Goal: Transaction & Acquisition: Book appointment/travel/reservation

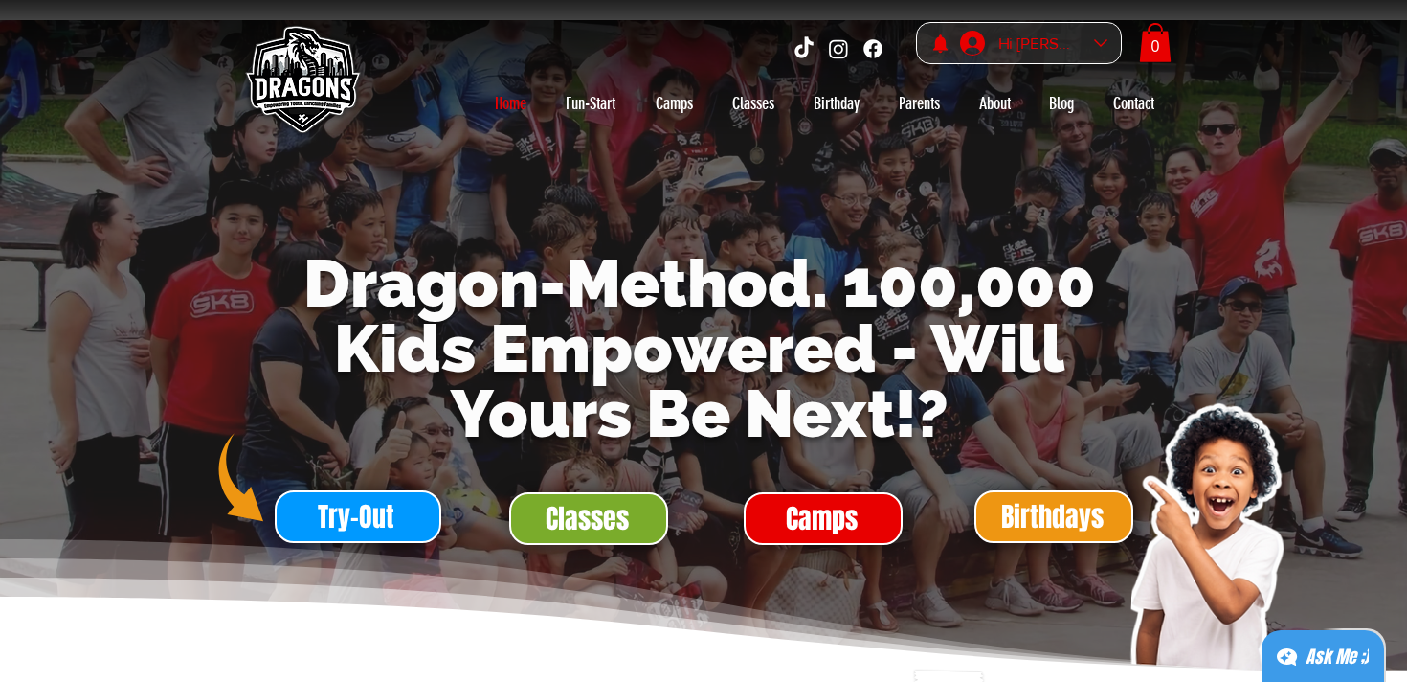
click at [1071, 55] on div "Hi [PERSON_NAME]" at bounding box center [1040, 44] width 96 height 30
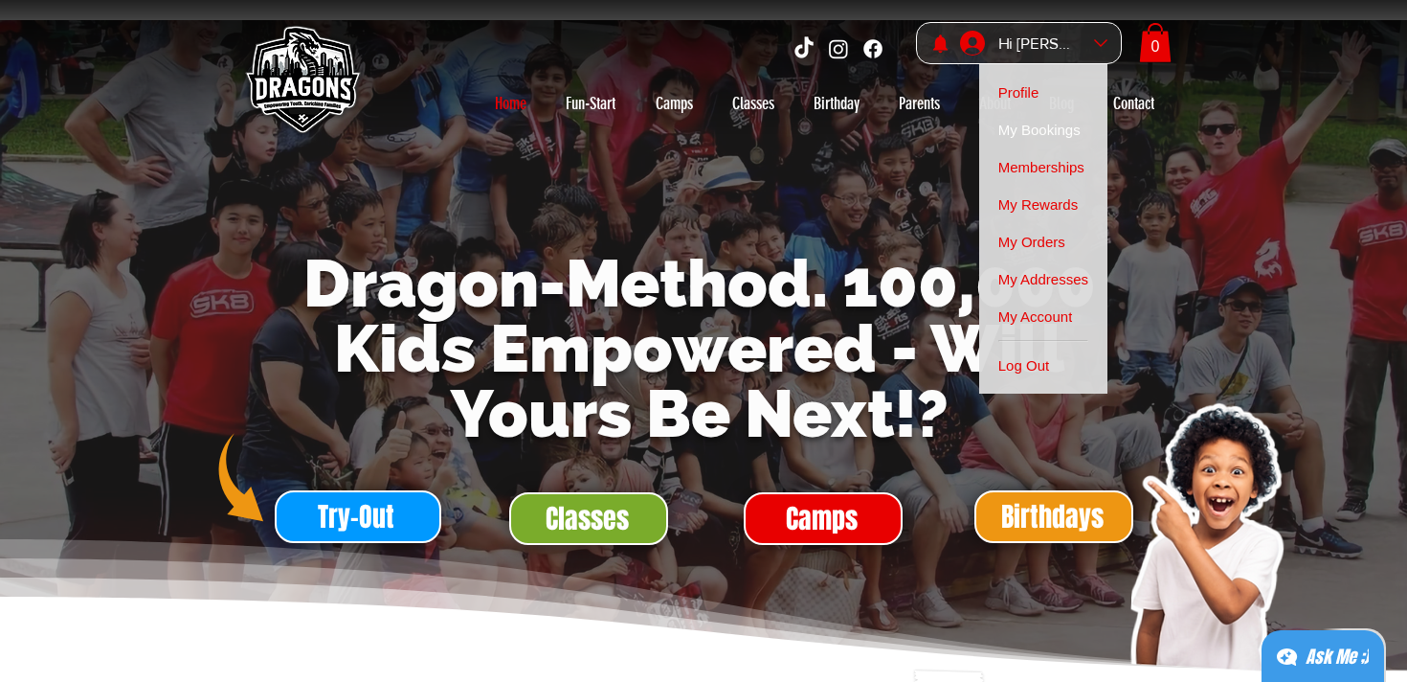
click at [1061, 129] on span "My Bookings" at bounding box center [1039, 129] width 82 height 37
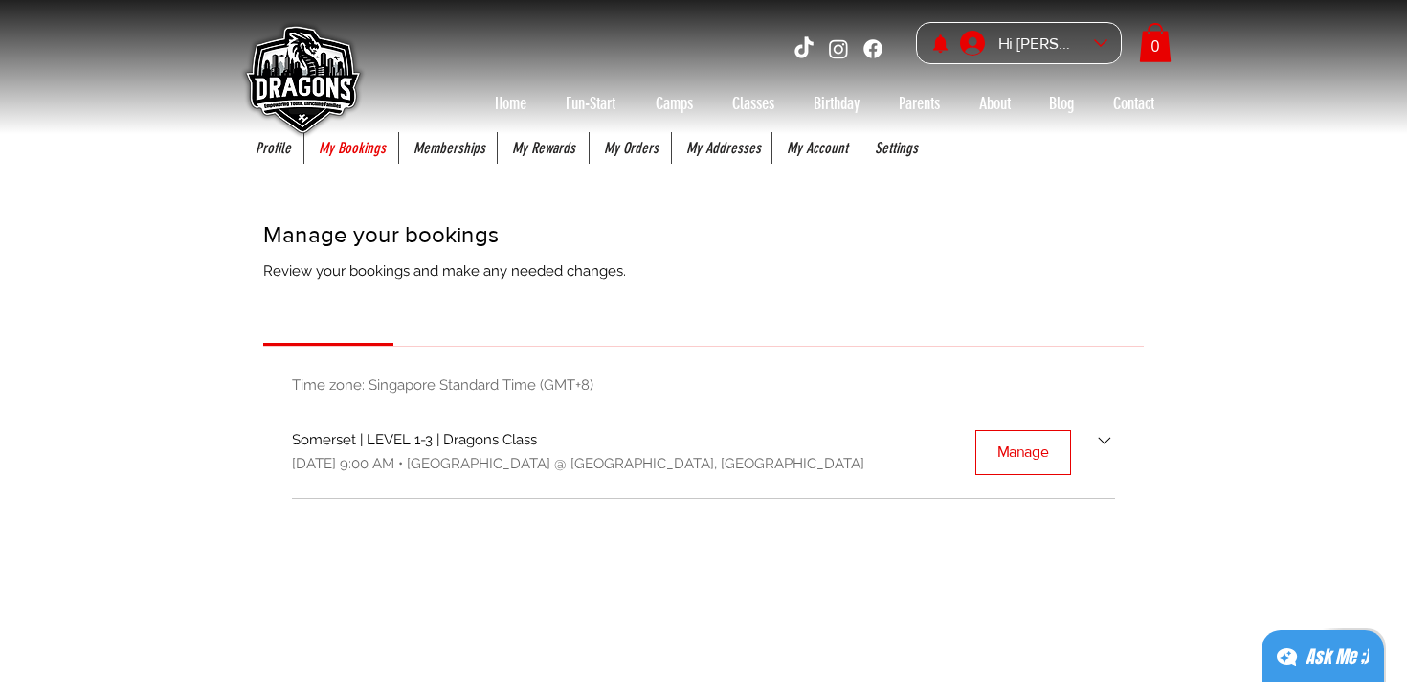
click at [1098, 449] on icon "Bookings list" at bounding box center [1105, 441] width 22 height 22
click at [1055, 447] on button "Manage" at bounding box center [1023, 452] width 96 height 44
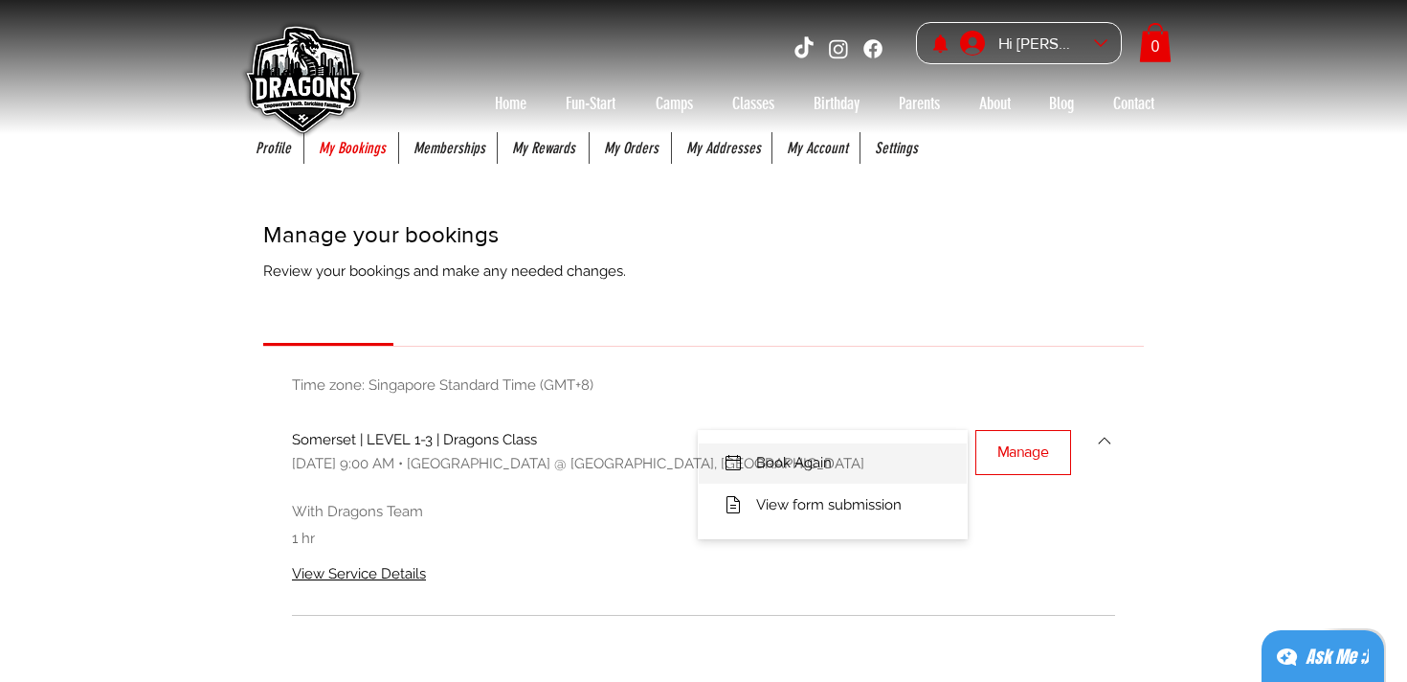
click at [872, 464] on li "Book Again" at bounding box center [833, 463] width 268 height 40
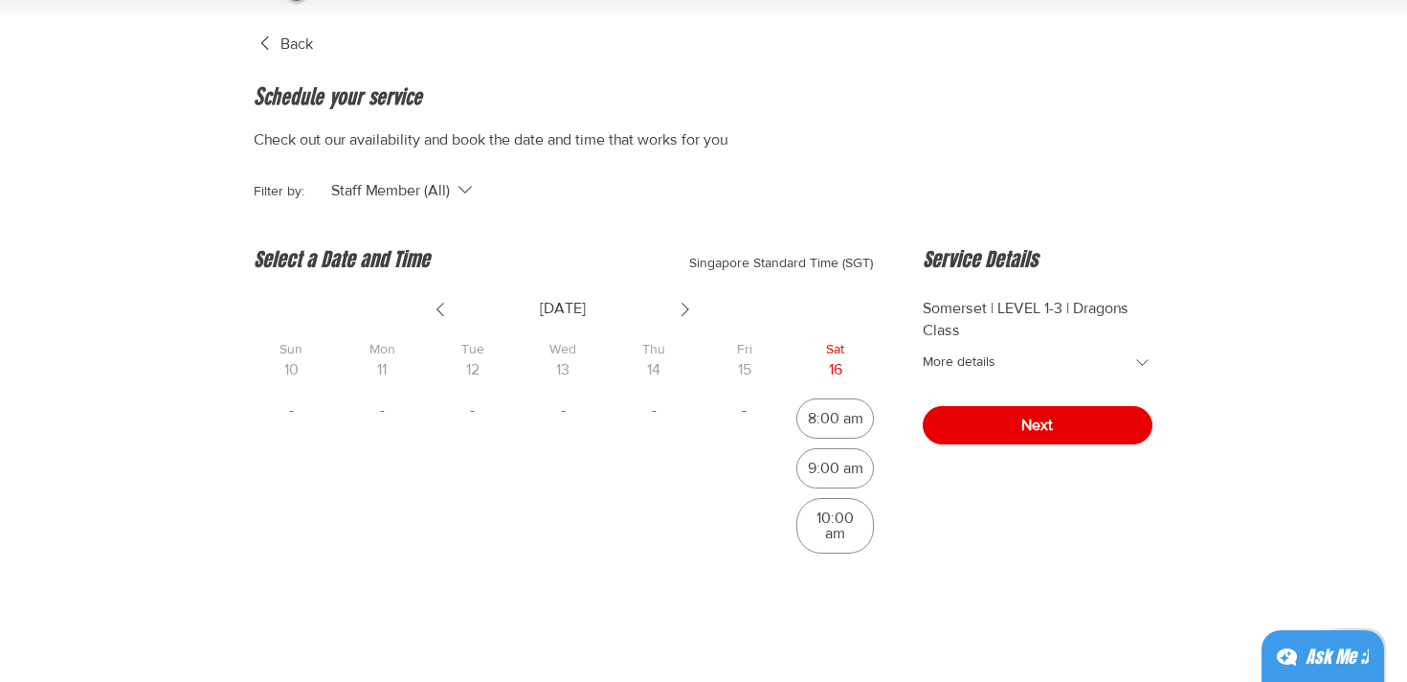
scroll to position [200, 0]
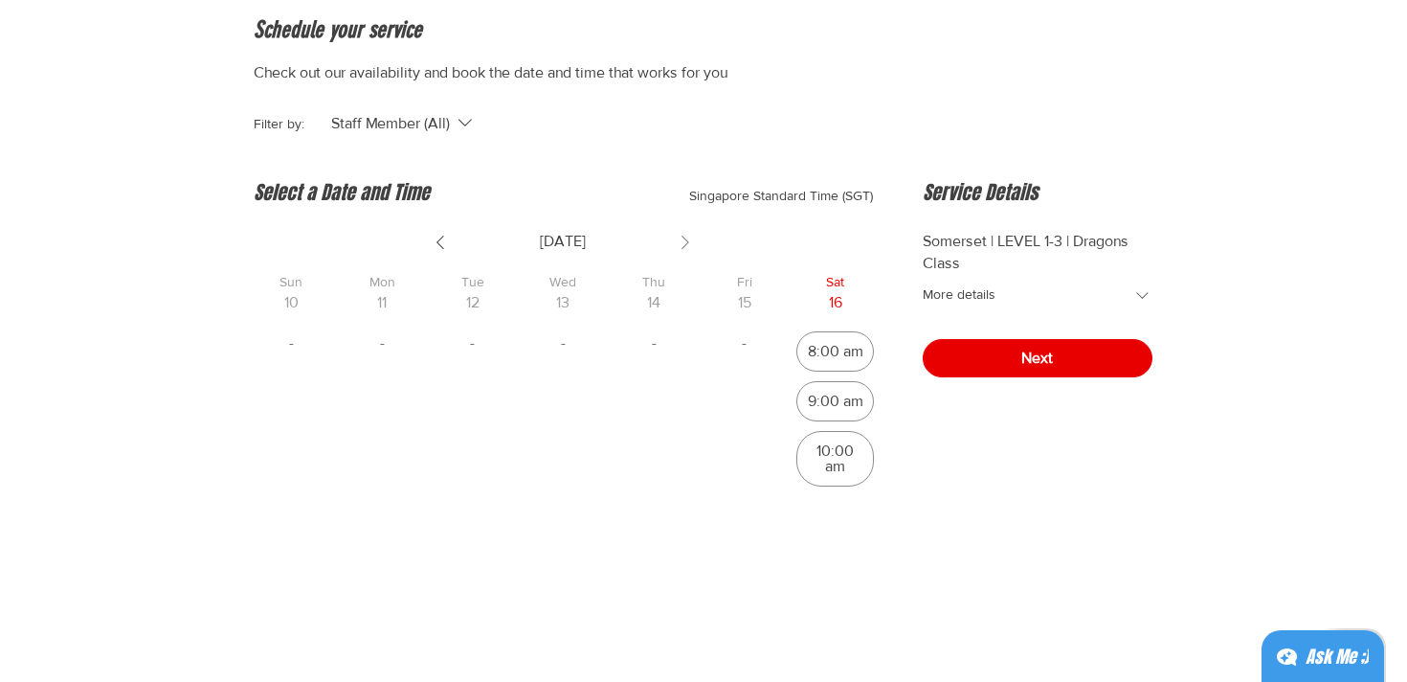
click at [686, 242] on icon "Show next week" at bounding box center [685, 242] width 23 height 23
click at [844, 415] on div "9:00 am" at bounding box center [835, 401] width 78 height 40
radio input "true"
click at [1012, 367] on button "Next" at bounding box center [1038, 358] width 230 height 38
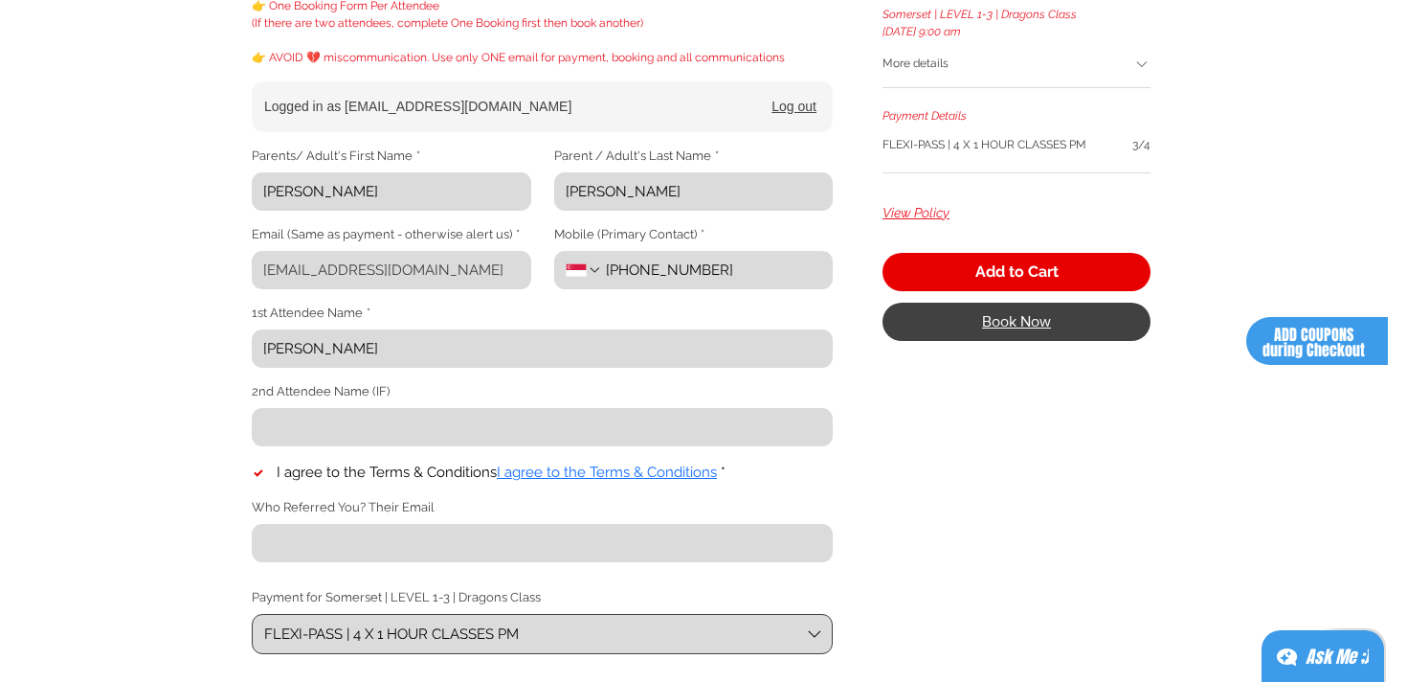
scroll to position [422, 0]
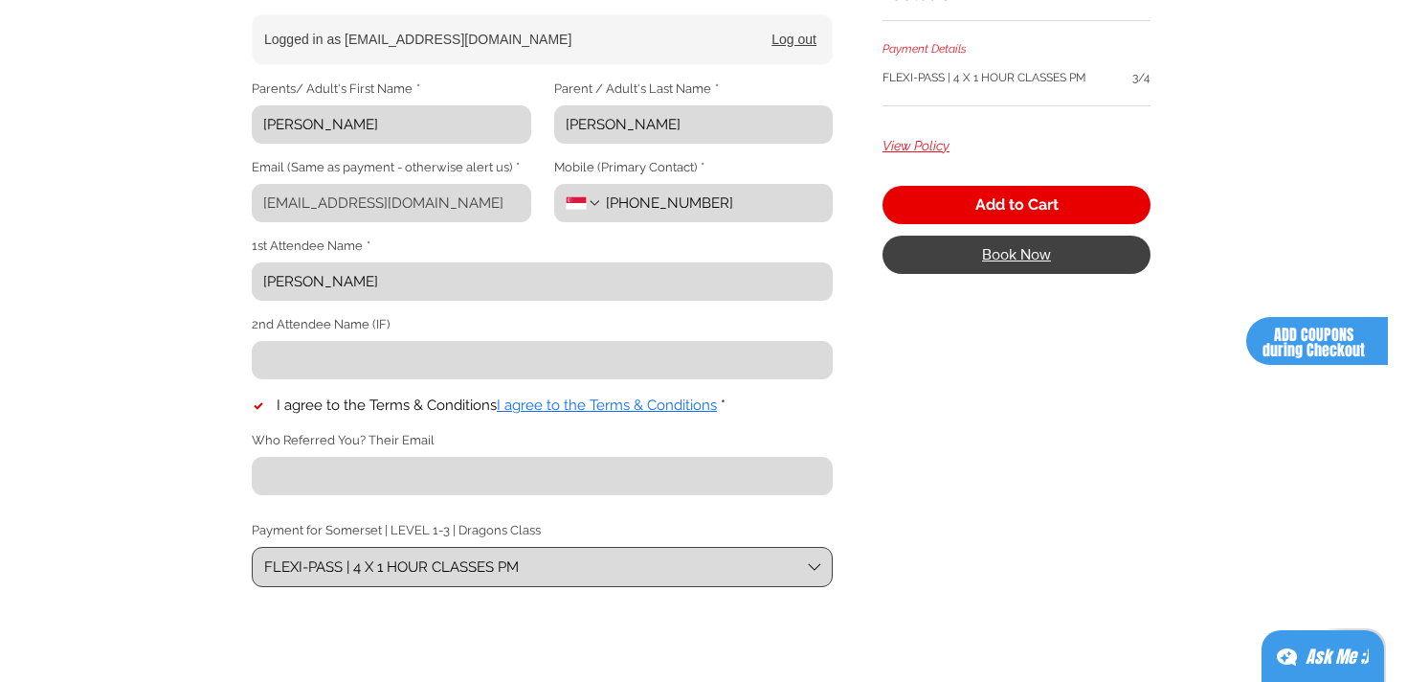
click at [1033, 267] on button "Book Now" at bounding box center [1017, 254] width 268 height 38
